Goal: Transaction & Acquisition: Purchase product/service

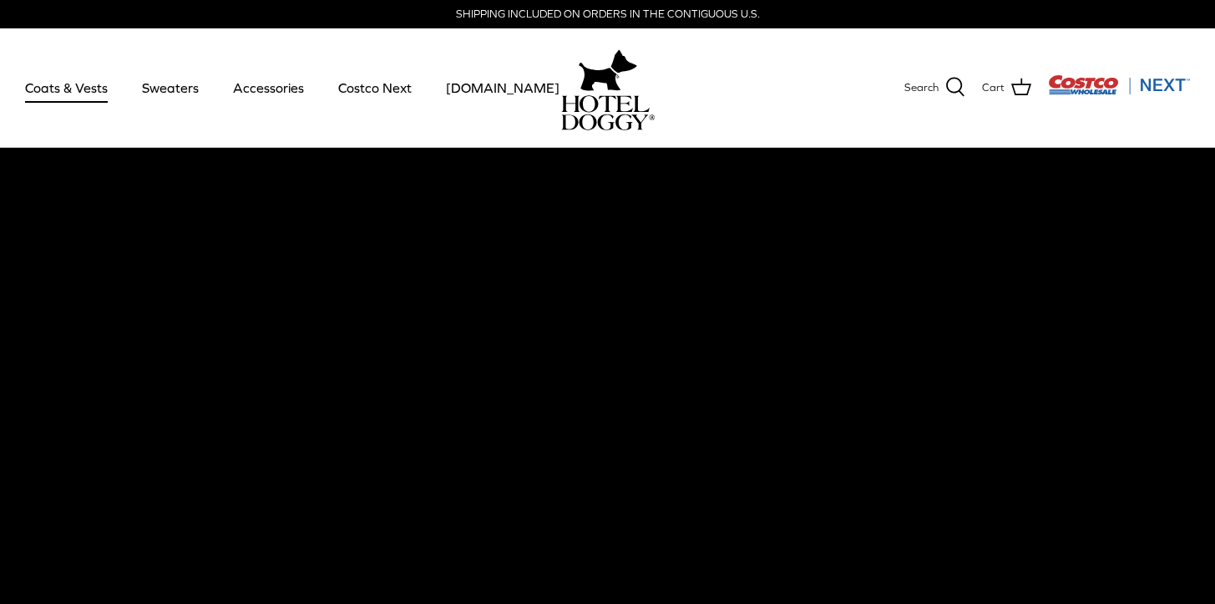
click at [66, 81] on link "Coats & Vests" at bounding box center [66, 87] width 113 height 57
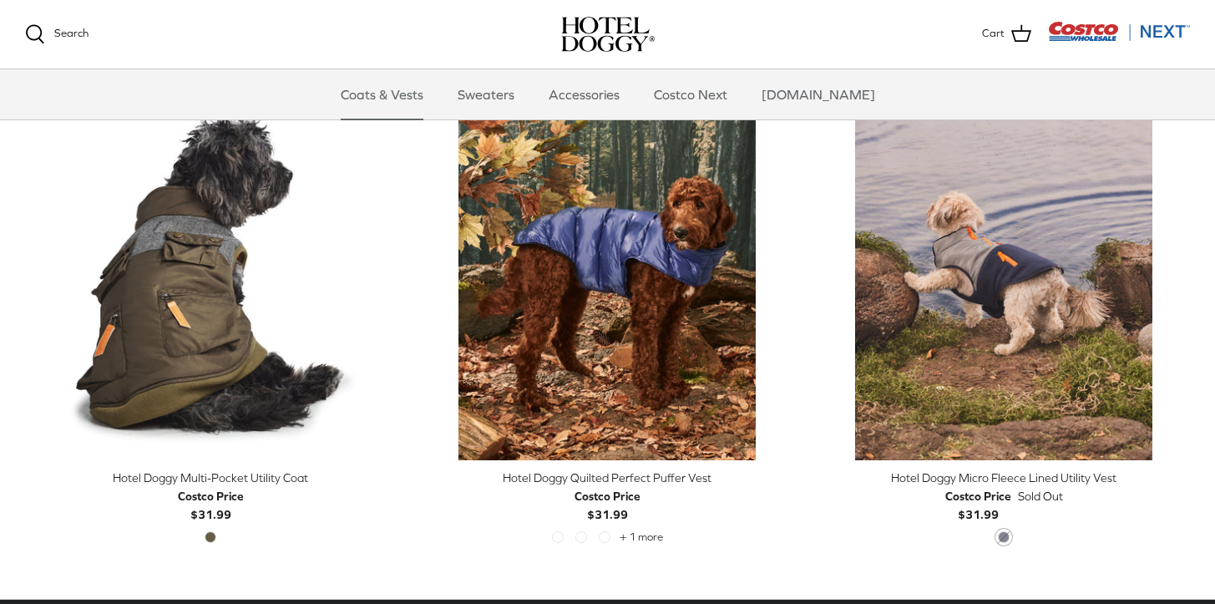
scroll to position [3468, 0]
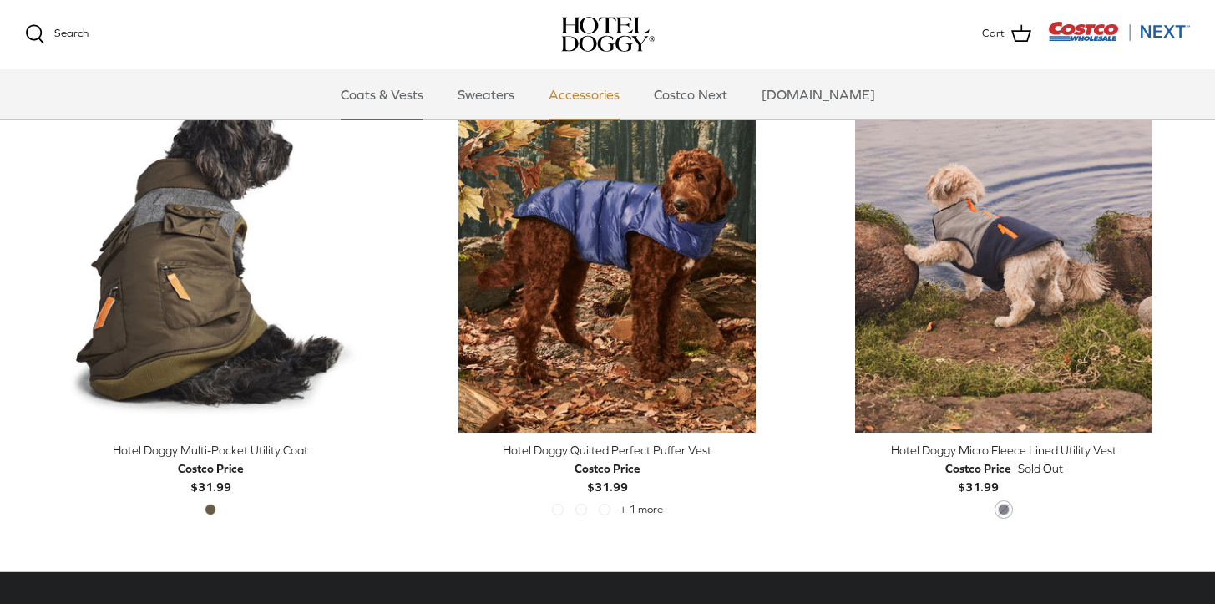
click at [618, 99] on link "Accessories" at bounding box center [584, 94] width 101 height 50
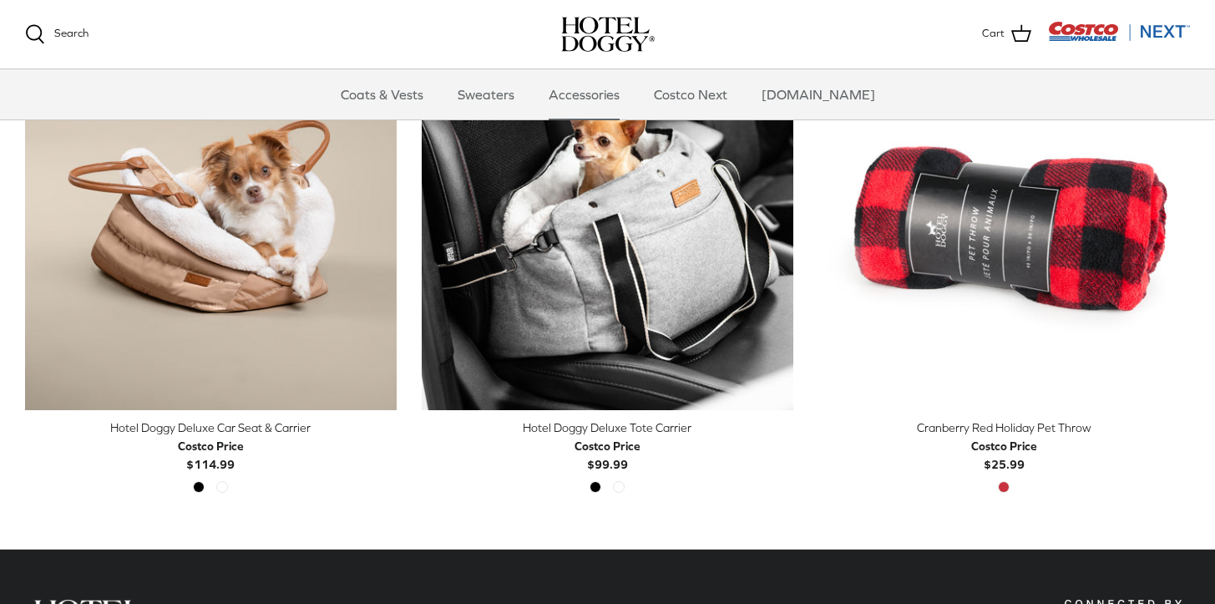
scroll to position [496, 0]
